Goal: Find contact information: Find contact information

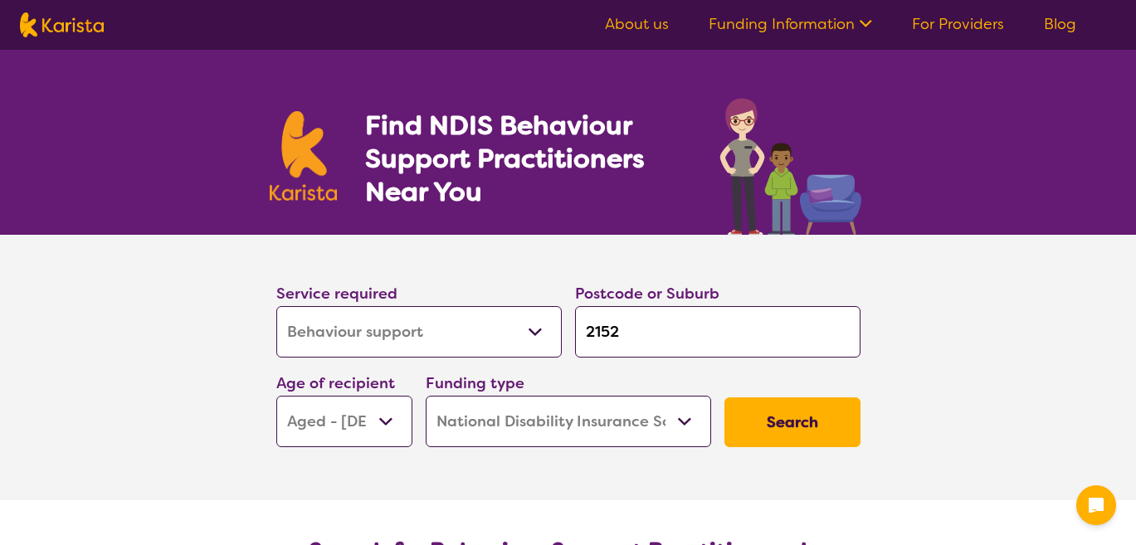
select select "Behaviour support"
select select "AG"
select select "NDIS"
select select "Behaviour support"
select select "AG"
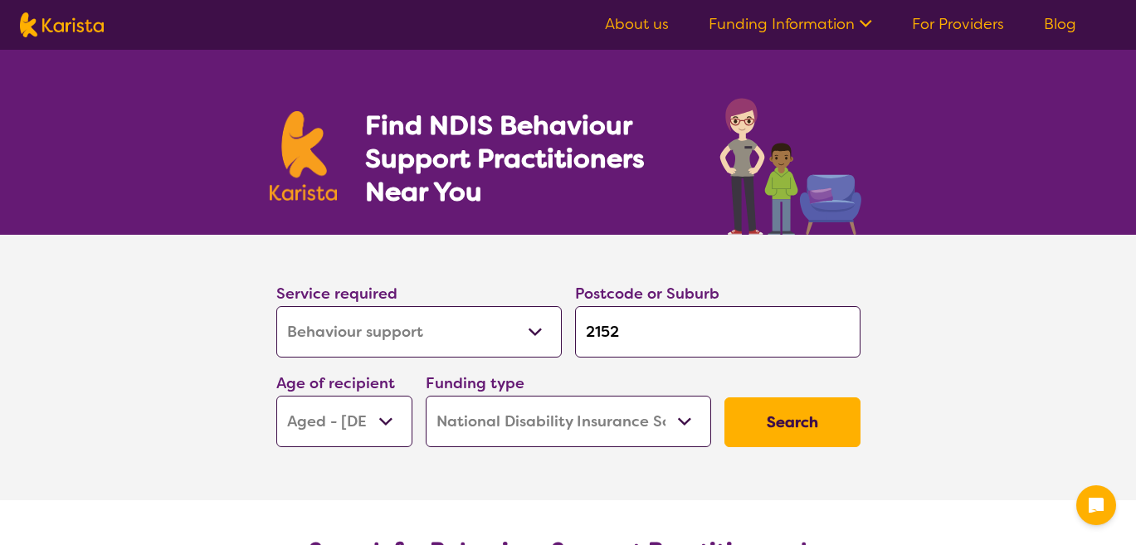
select select "NDIS"
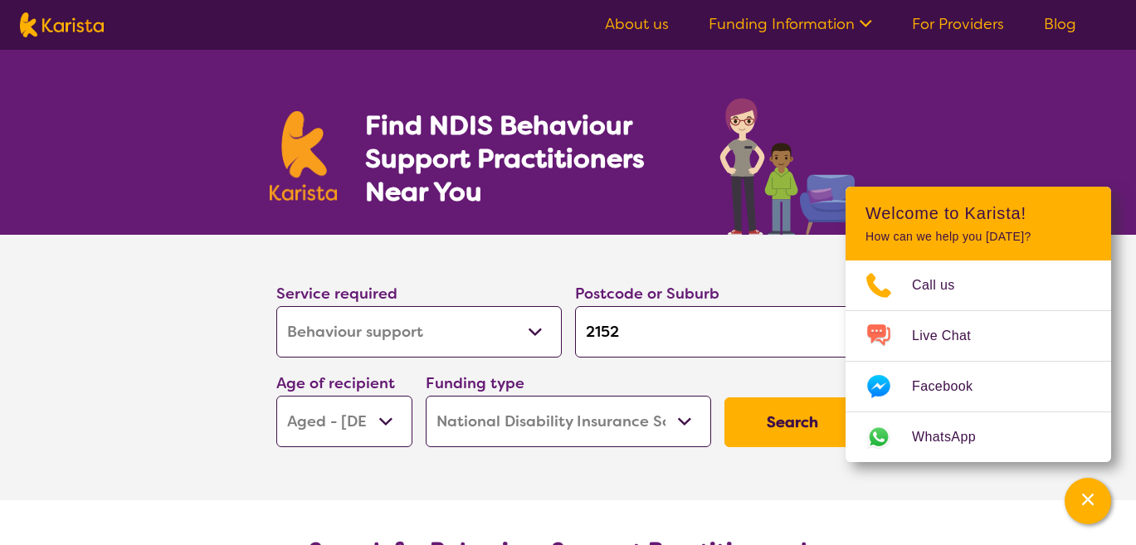
click at [778, 426] on button "Search" at bounding box center [792, 423] width 136 height 50
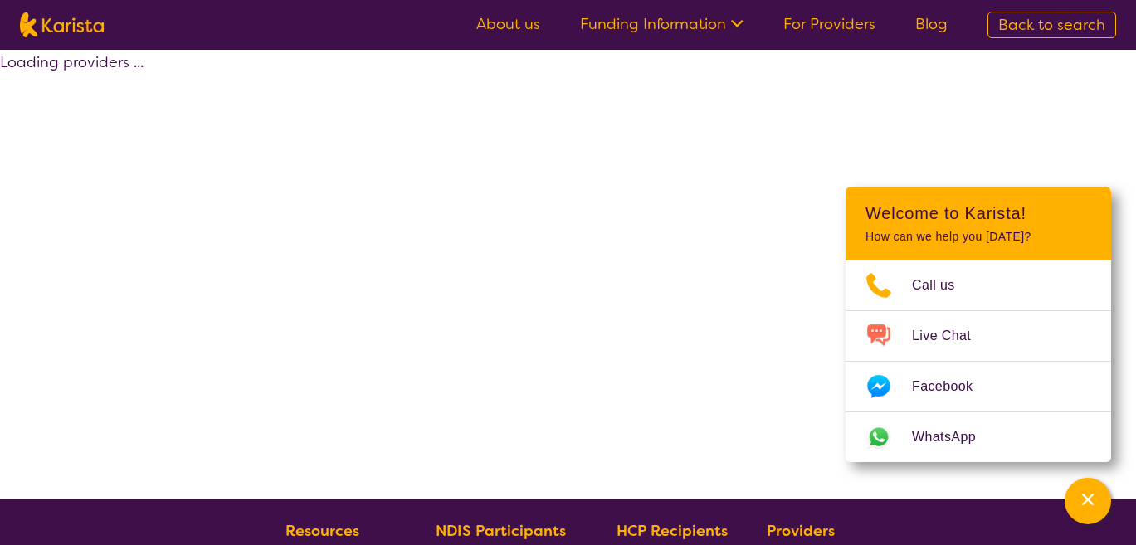
select select "by_score"
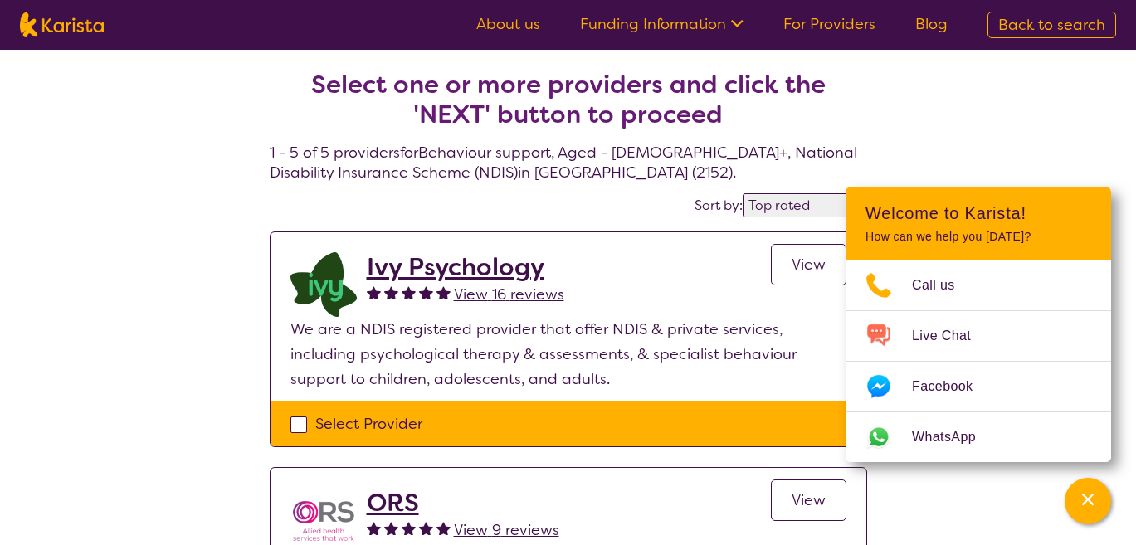
click at [1098, 500] on div "Channel Menu" at bounding box center [1087, 501] width 33 height 37
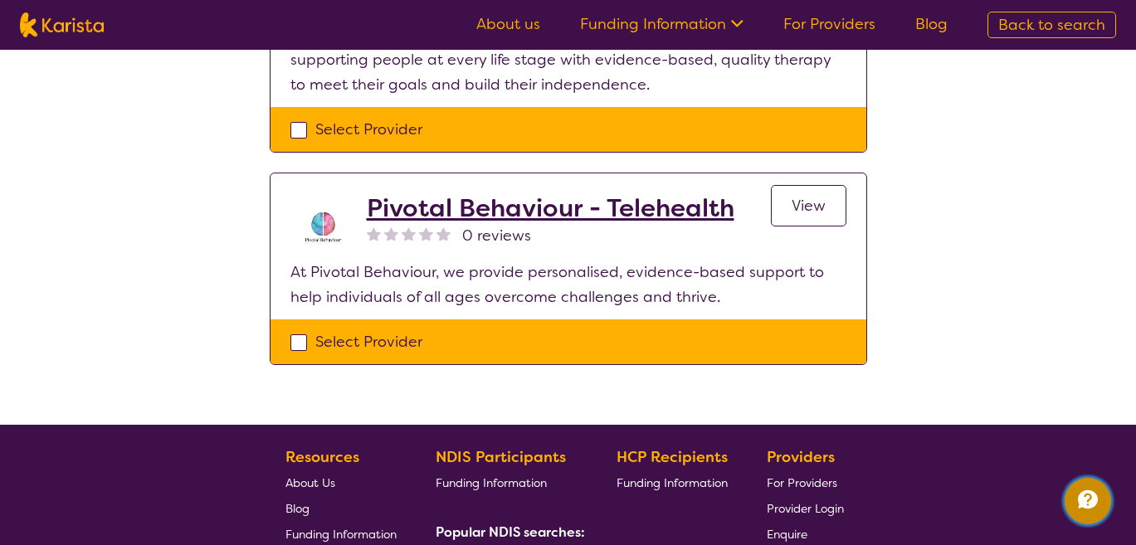
scroll to position [938, 0]
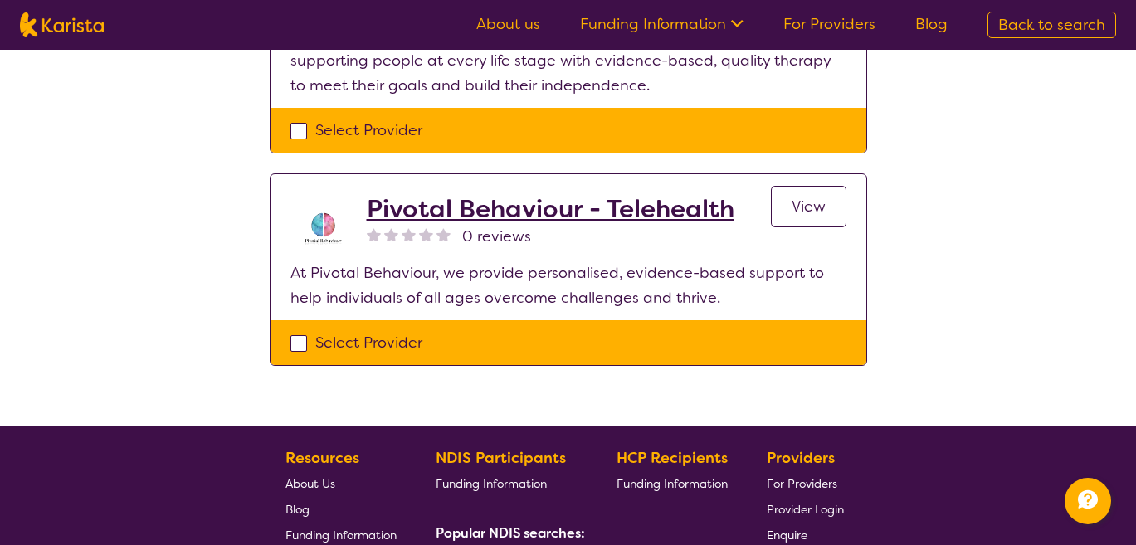
click at [690, 220] on h2 "Pivotal Behaviour - Telehealth" at bounding box center [551, 209] width 368 height 30
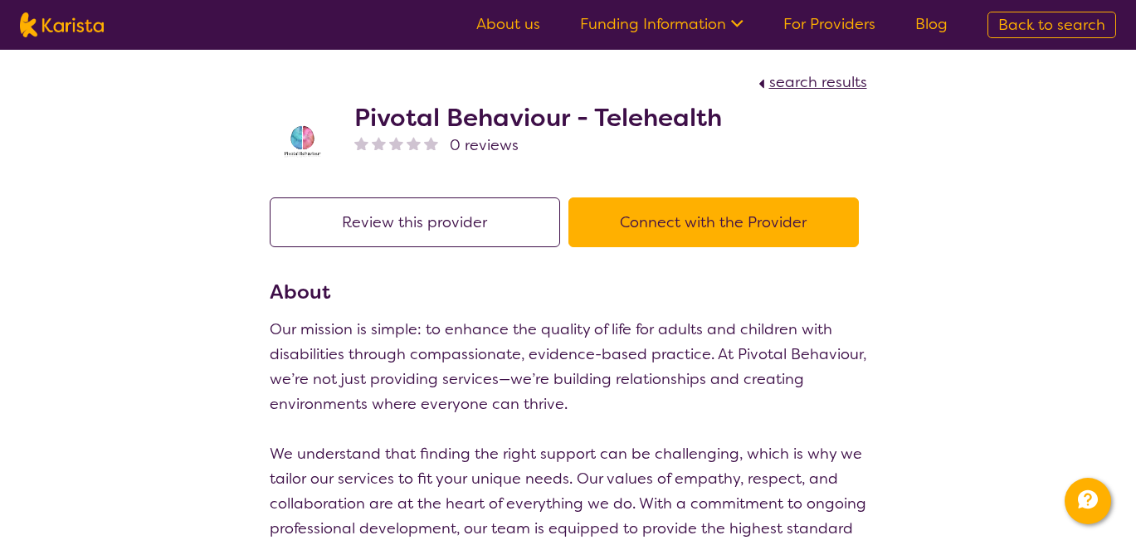
click at [679, 215] on button "Connect with the Provider" at bounding box center [713, 223] width 290 height 50
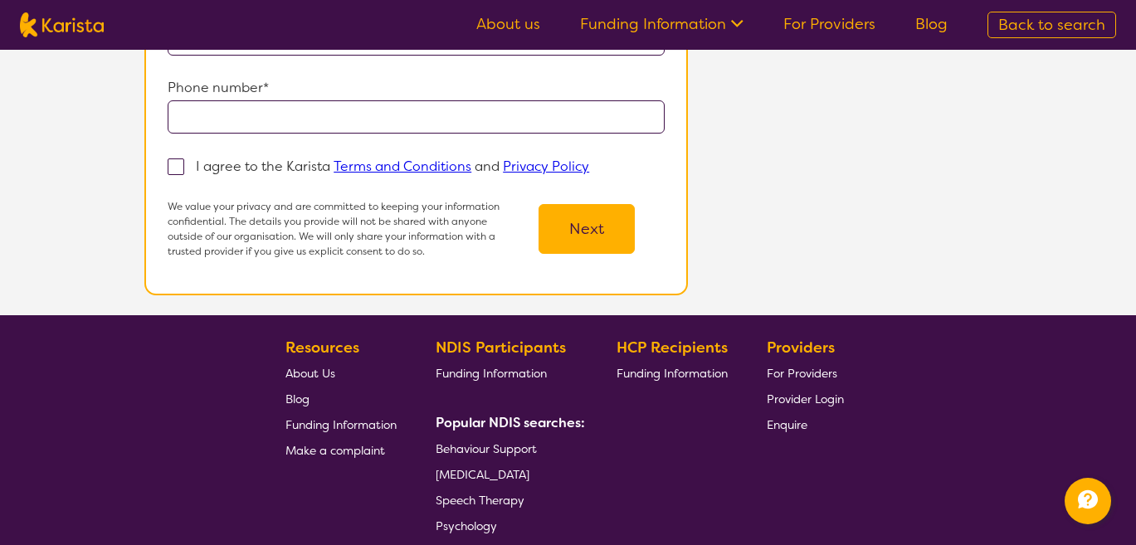
scroll to position [398, 0]
